Goal: Task Accomplishment & Management: Manage account settings

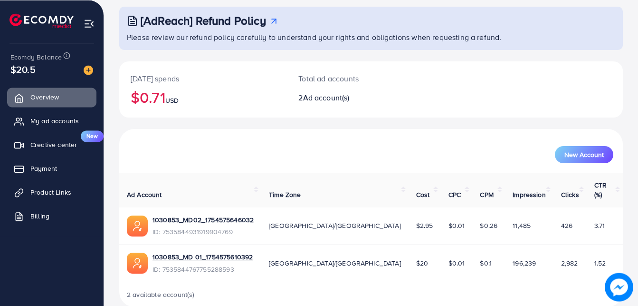
scroll to position [59, 0]
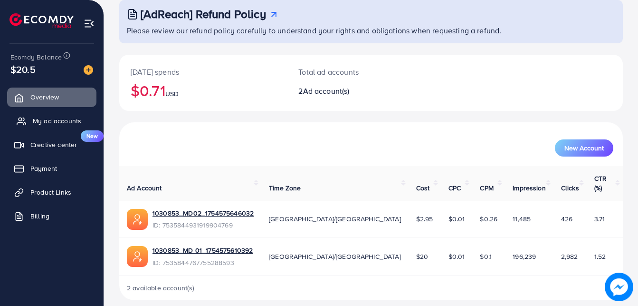
click at [71, 113] on link "My ad accounts" at bounding box center [51, 120] width 89 height 19
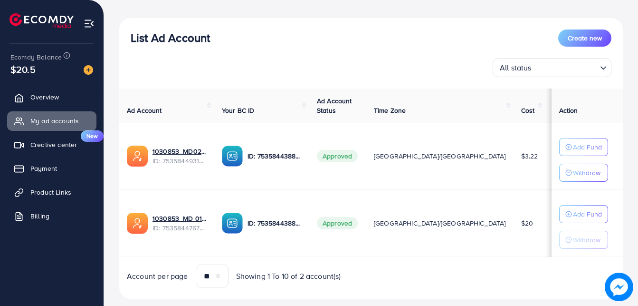
scroll to position [97, 0]
